Goal: Task Accomplishment & Management: Use online tool/utility

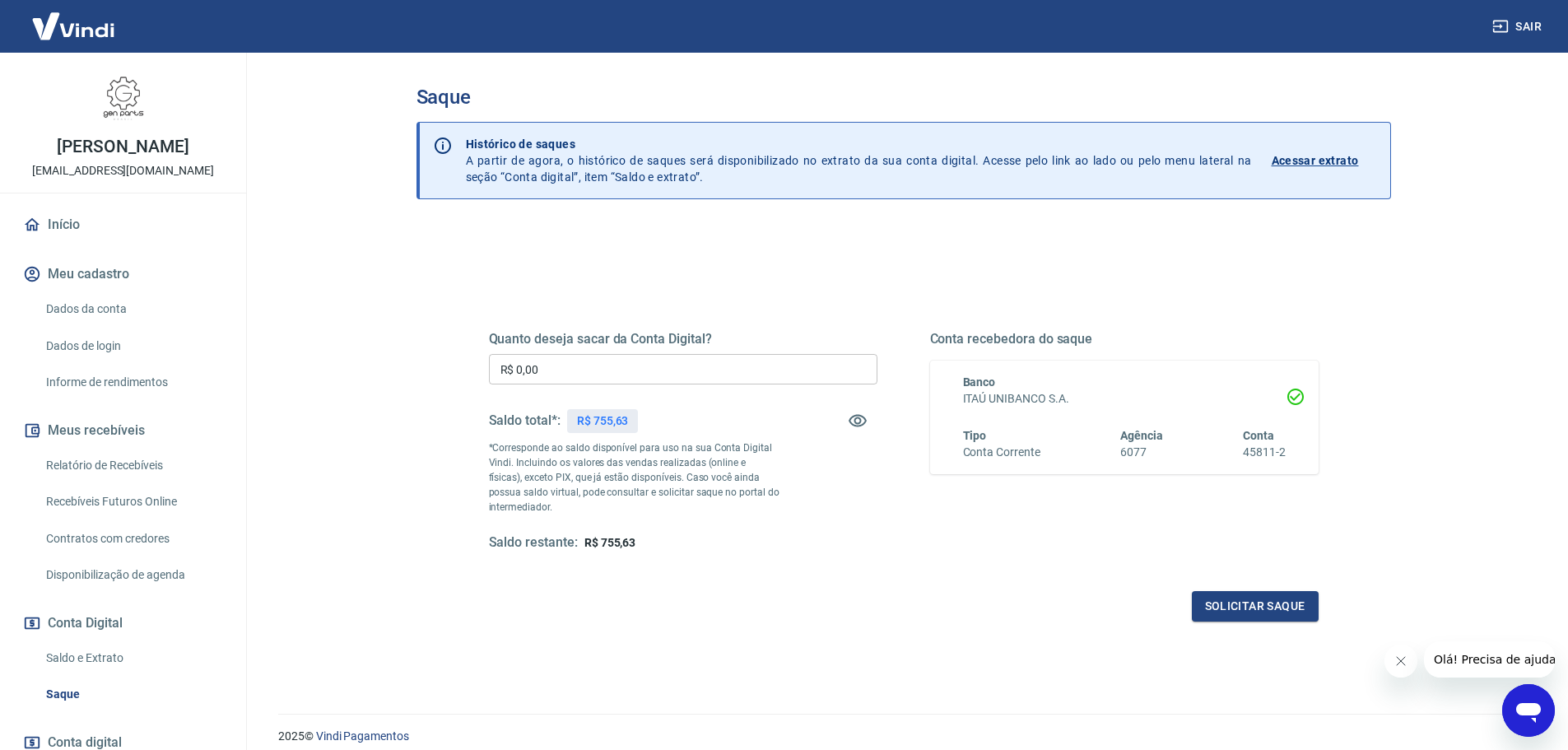
click at [577, 371] on input "R$ 0,00" at bounding box center [684, 369] width 388 height 30
type input "R$ 755,63"
click at [1227, 603] on button "Solicitar saque" at bounding box center [1254, 606] width 127 height 30
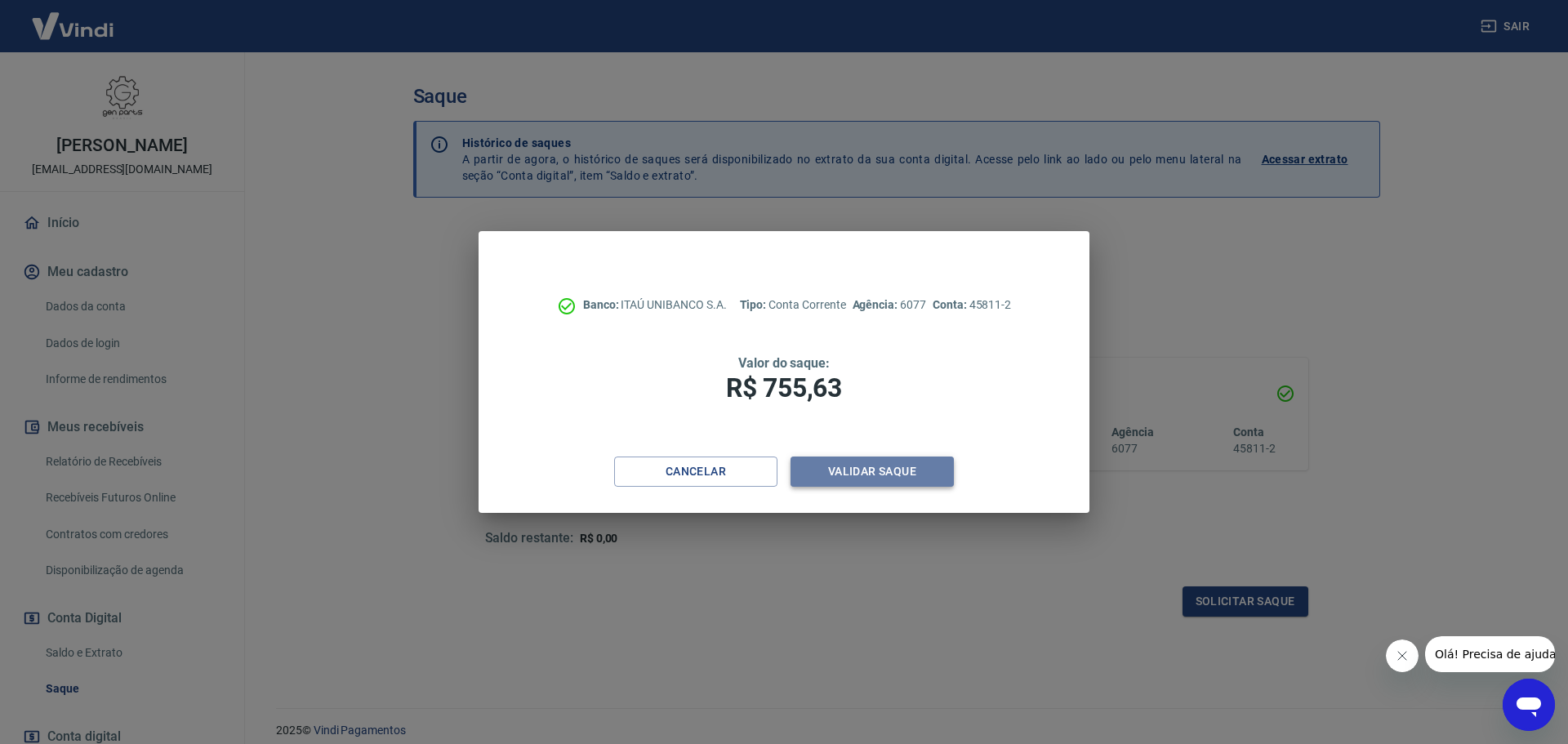
click at [902, 470] on button "Validar saque" at bounding box center [873, 471] width 164 height 30
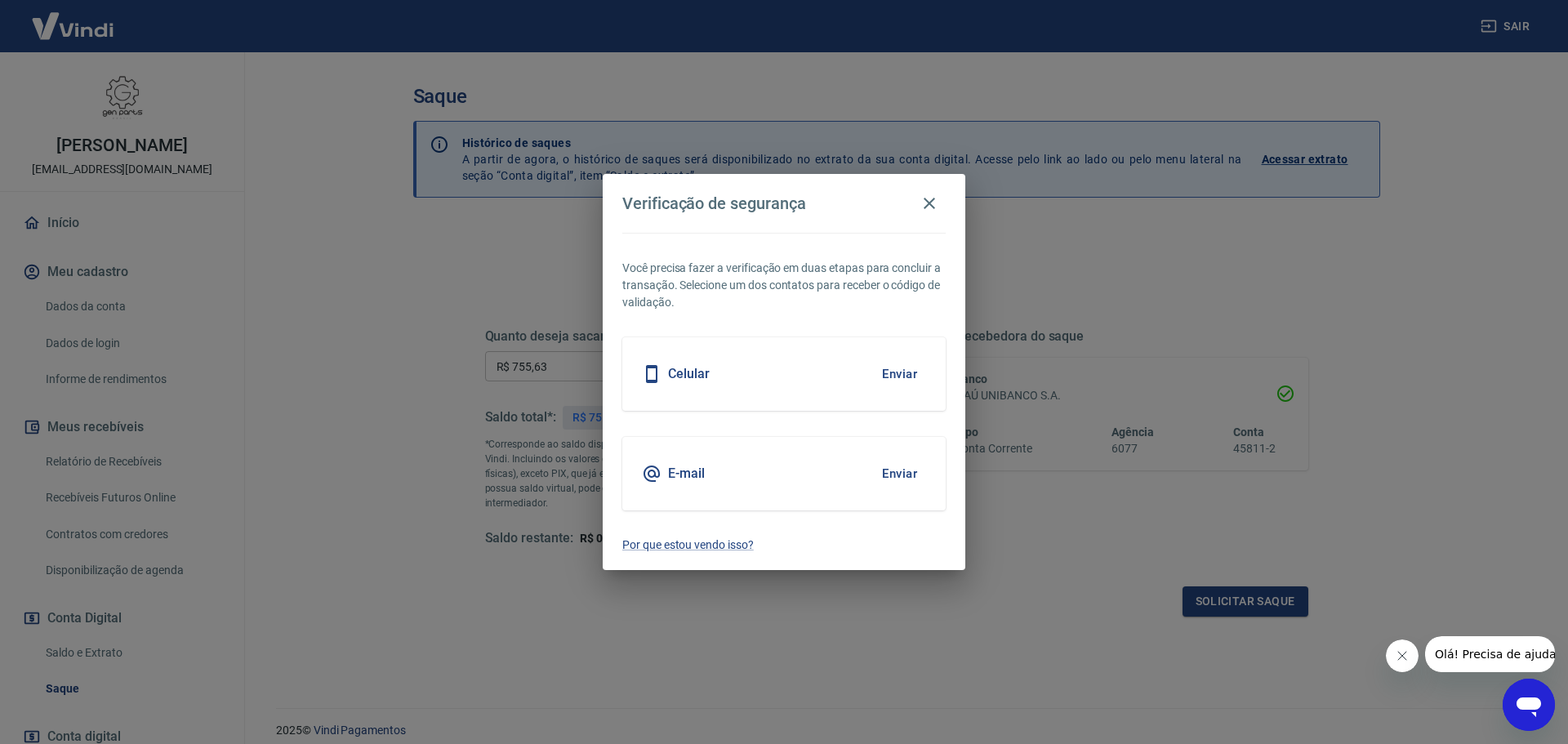
click at [891, 376] on button "Enviar" at bounding box center [899, 374] width 53 height 35
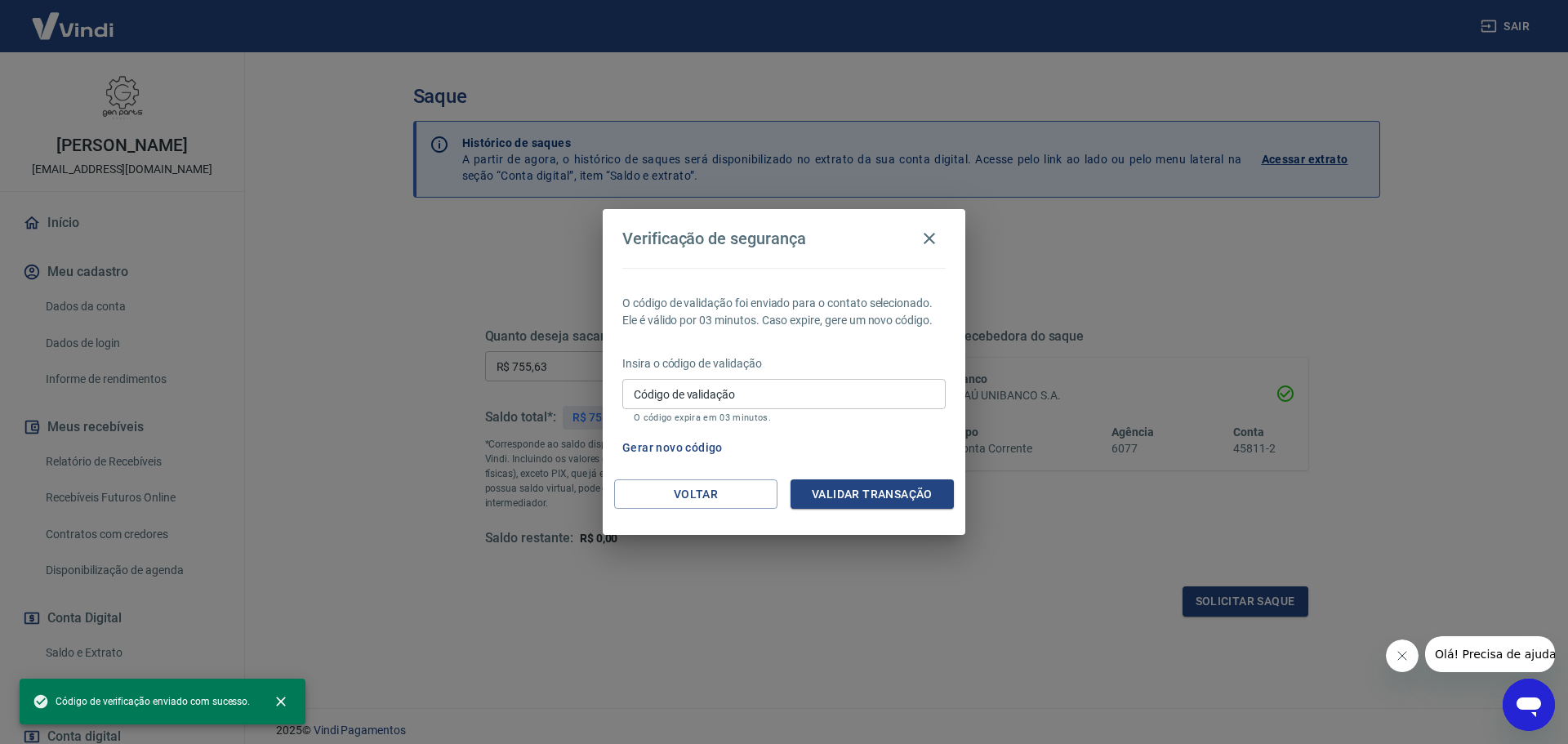
click at [643, 394] on input "Código de validação" at bounding box center [784, 393] width 324 height 30
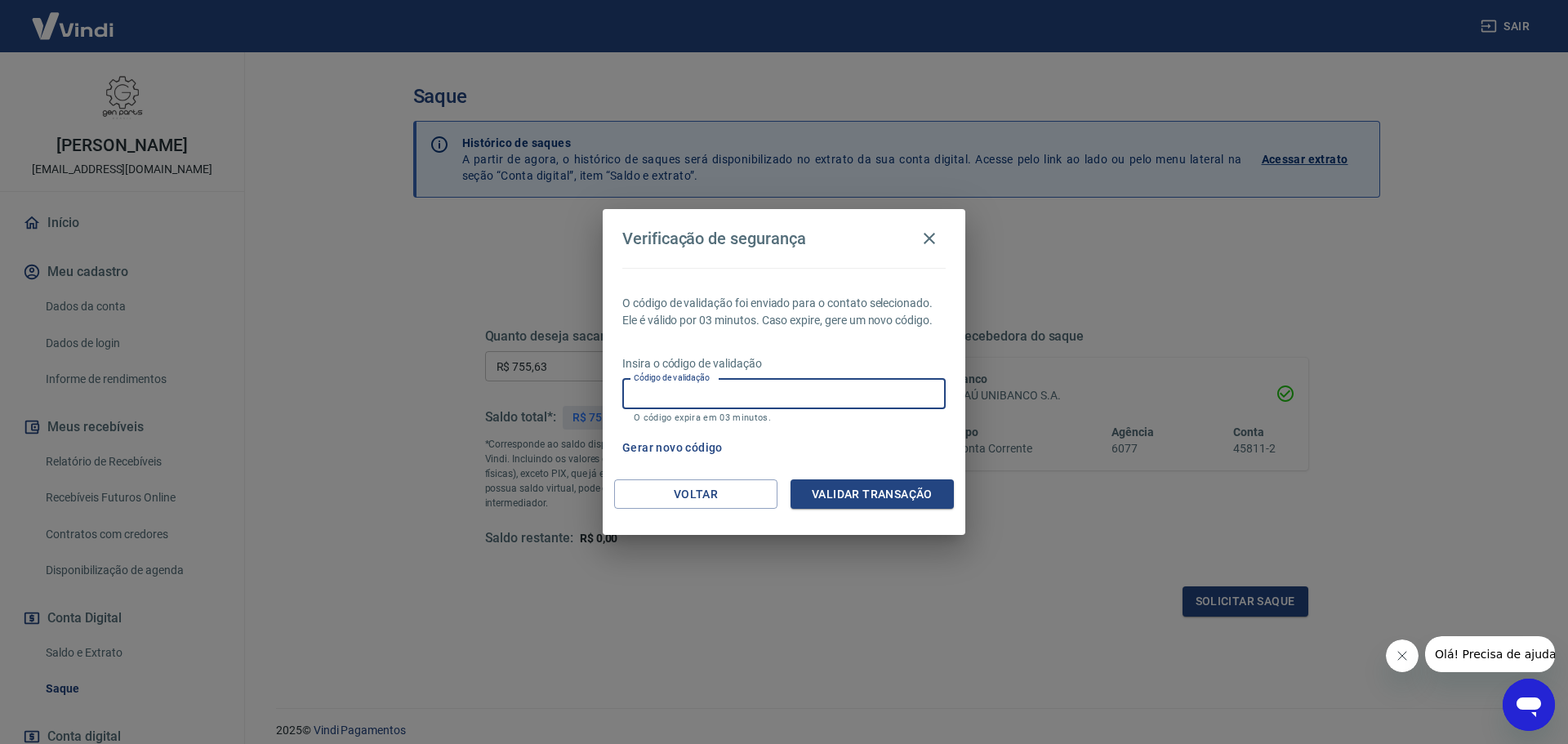
click at [1408, 662] on button "Fechar mensagem da empresa" at bounding box center [1401, 656] width 33 height 33
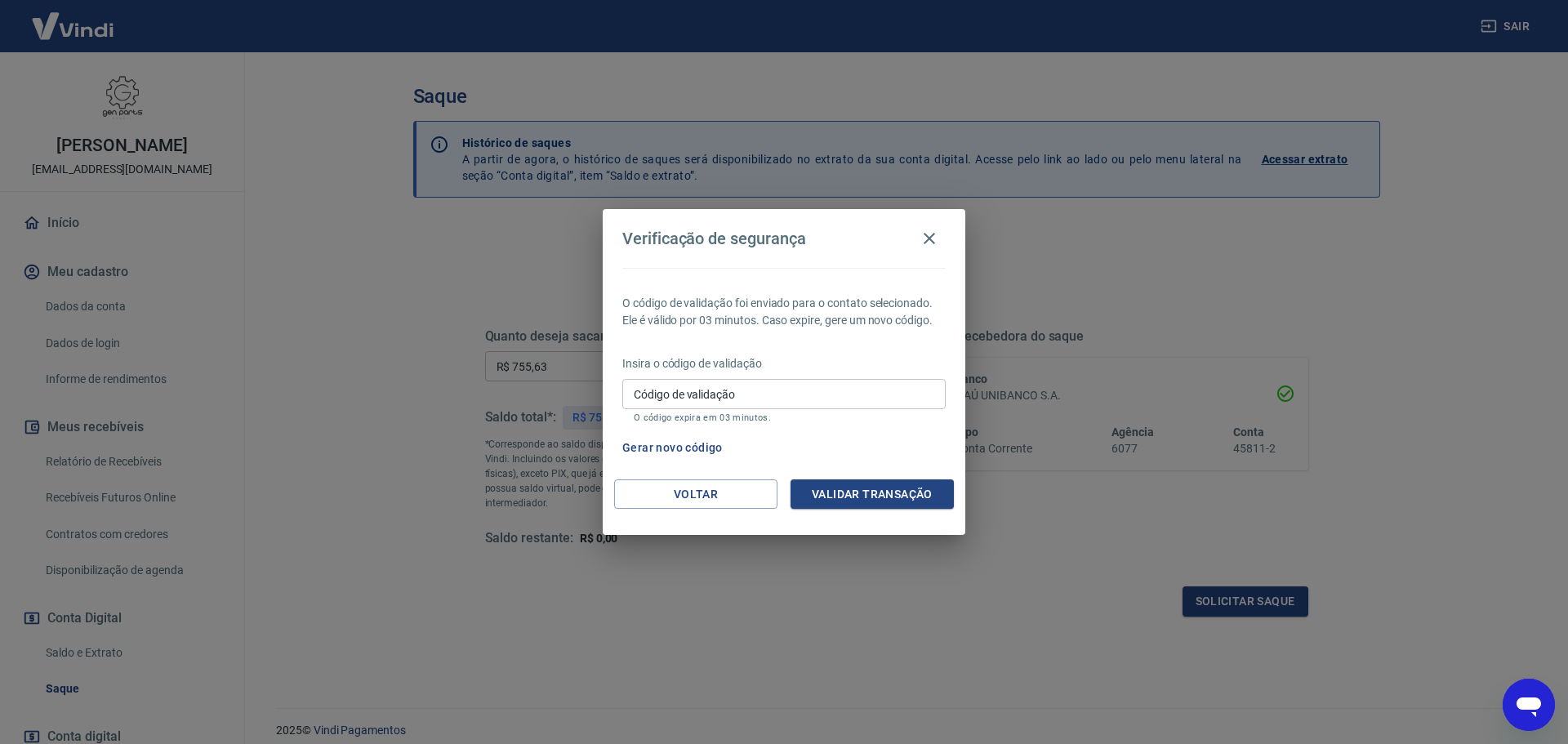
click at [659, 397] on input "Código de validação" at bounding box center [784, 393] width 324 height 30
click at [688, 492] on button "Voltar" at bounding box center [695, 494] width 164 height 30
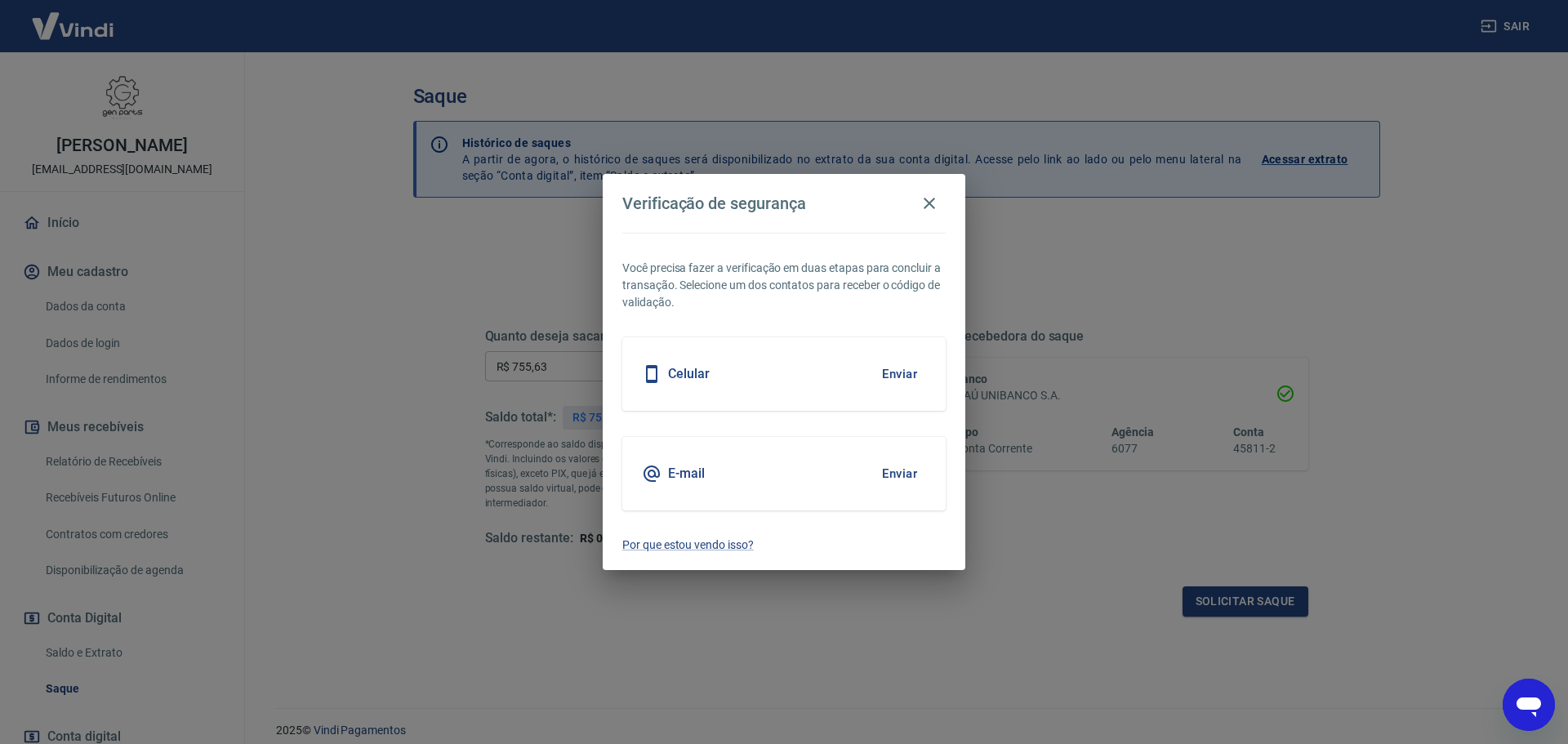
click at [887, 475] on button "Enviar" at bounding box center [899, 474] width 53 height 35
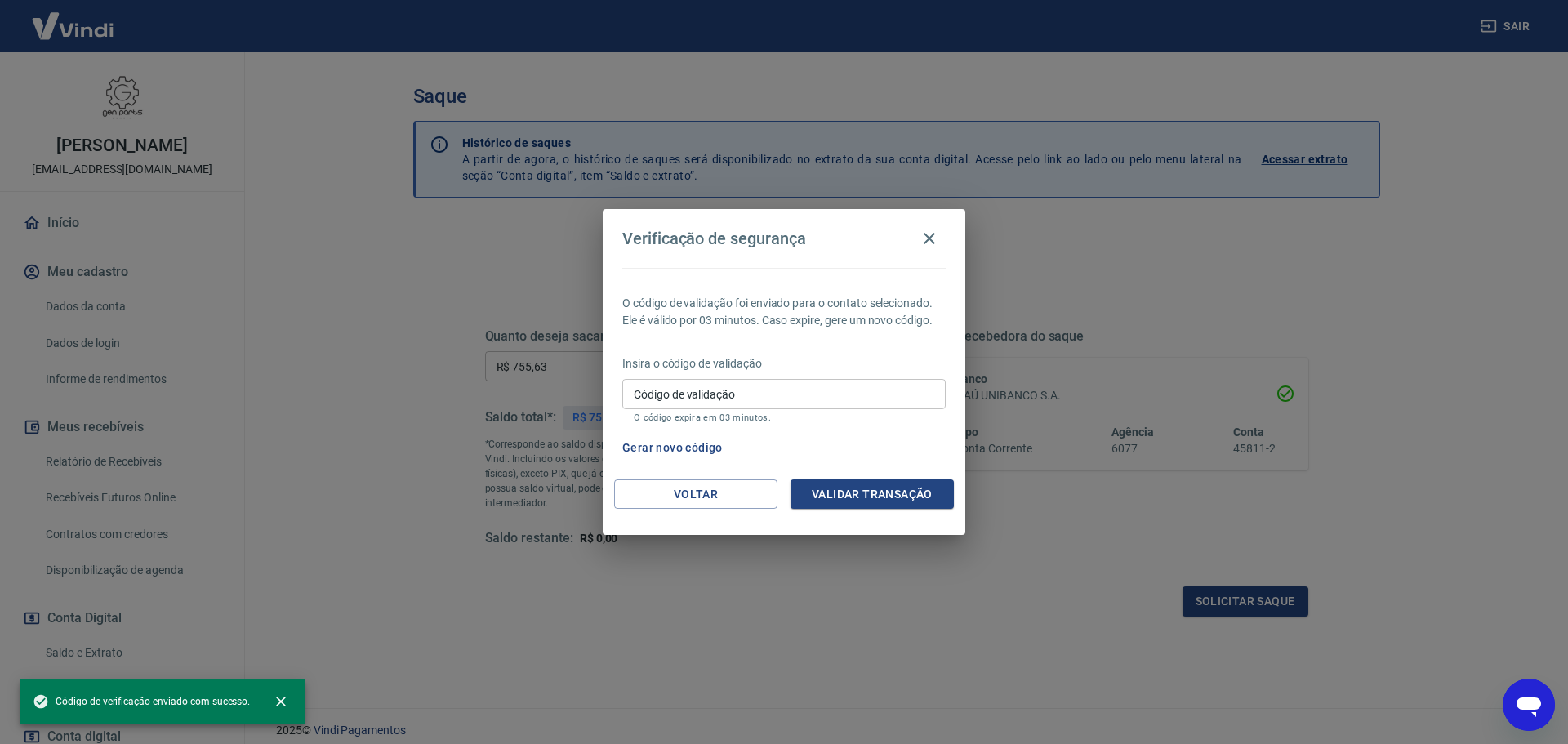
click at [699, 396] on input "Código de validação" at bounding box center [784, 393] width 324 height 30
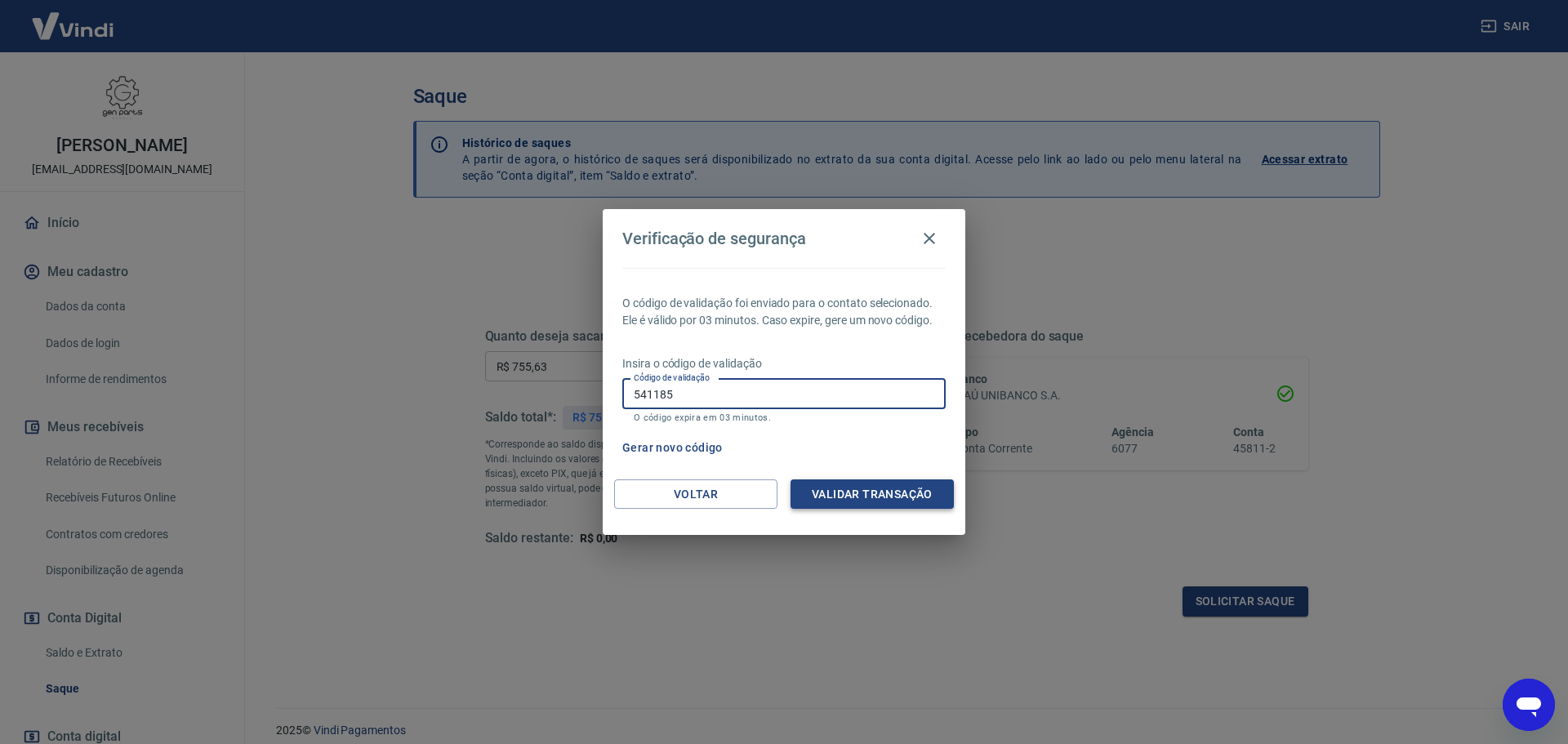
type input "541185"
click at [826, 486] on button "Validar transação" at bounding box center [873, 494] width 164 height 30
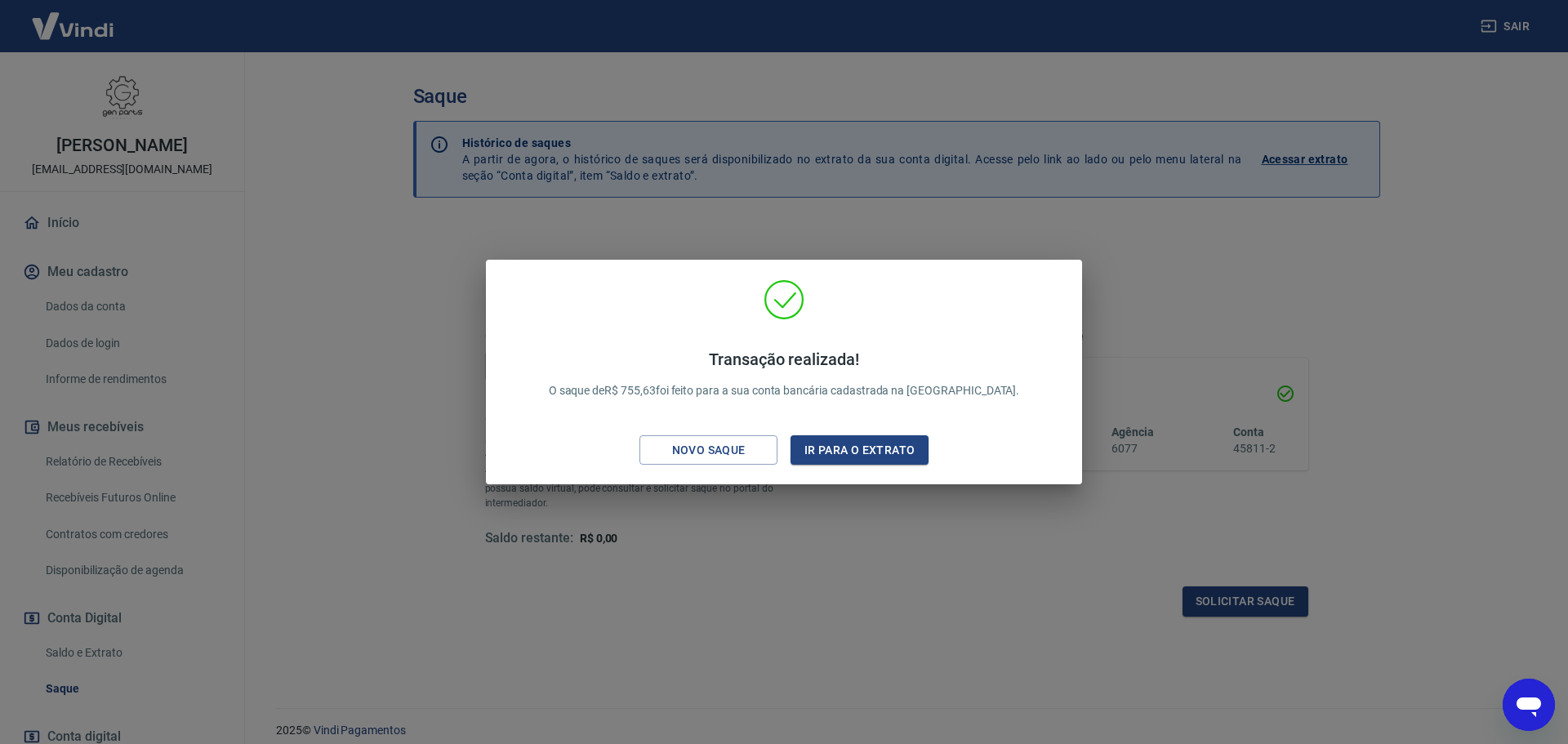
click at [965, 207] on div "Transação realizada! O saque de R$ 755,63 foi feito para a sua conta bancária c…" at bounding box center [784, 372] width 1568 height 744
